Goal: Information Seeking & Learning: Learn about a topic

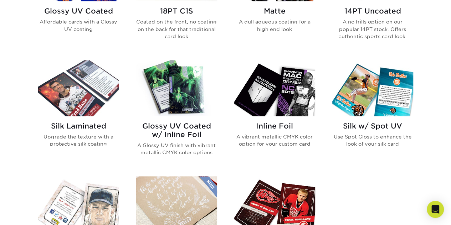
scroll to position [417, 0]
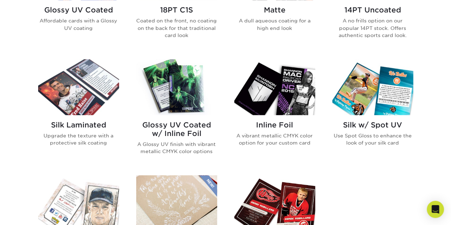
click at [300, 81] on img at bounding box center [274, 87] width 81 height 56
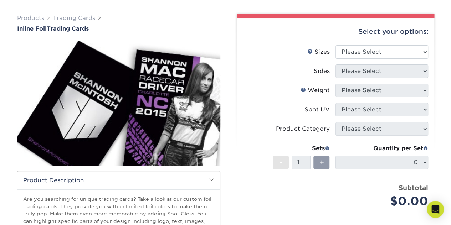
scroll to position [45, 0]
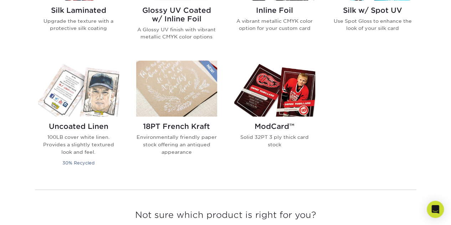
scroll to position [534, 0]
